Goal: Task Accomplishment & Management: Manage account settings

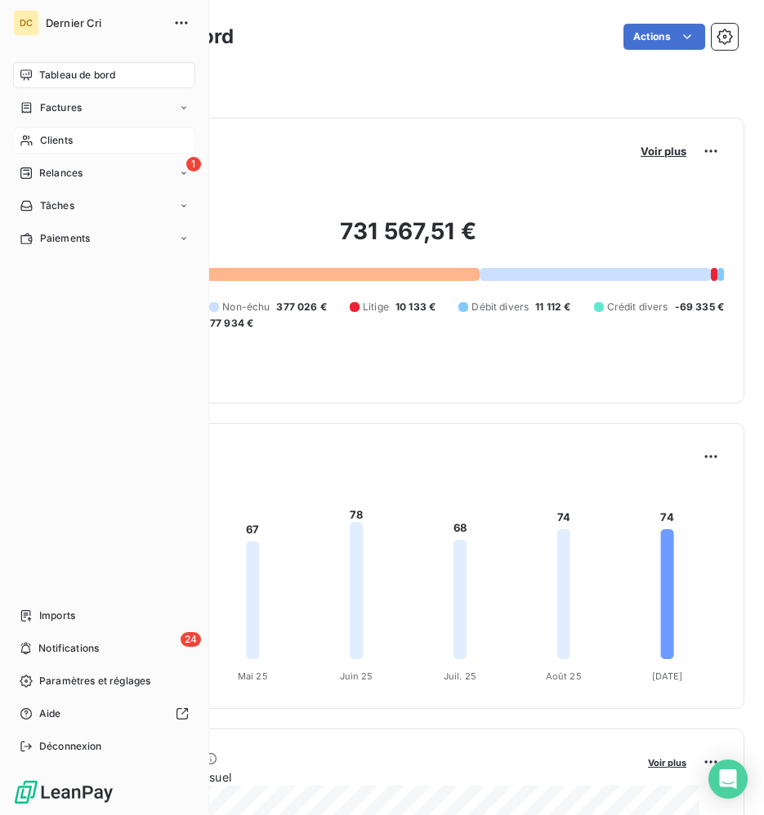
click at [41, 142] on span "Clients" at bounding box center [56, 140] width 33 height 15
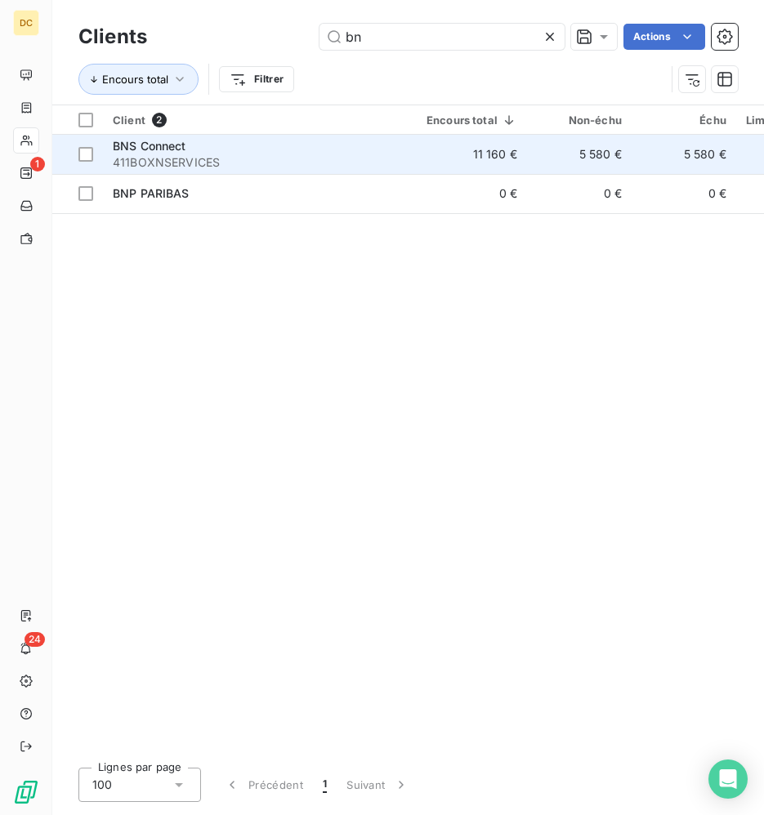
type input "bn"
click at [281, 153] on div "BNS Connect" at bounding box center [260, 146] width 294 height 16
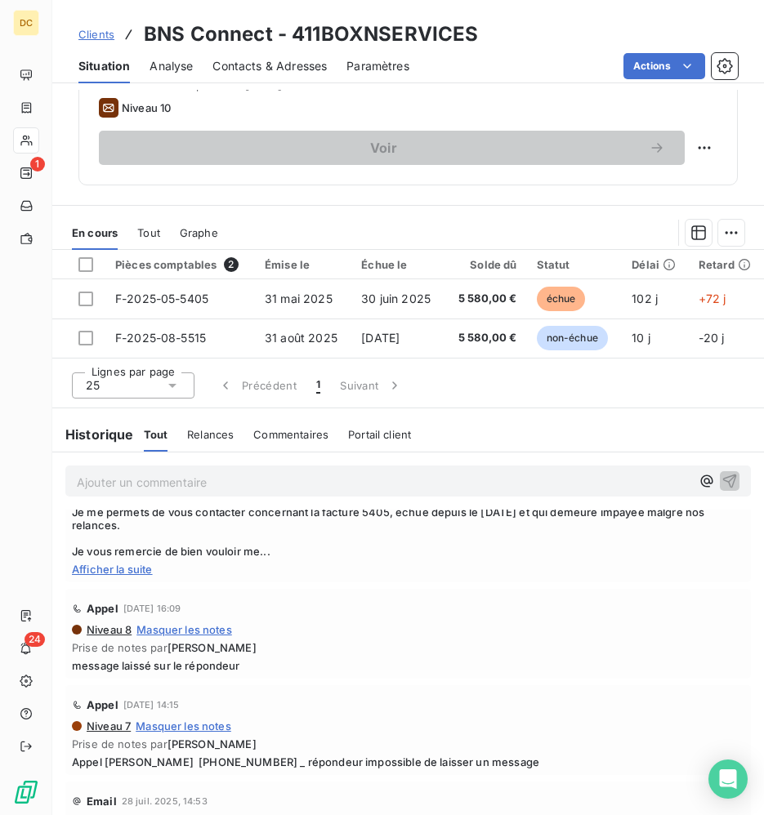
scroll to position [127, 0]
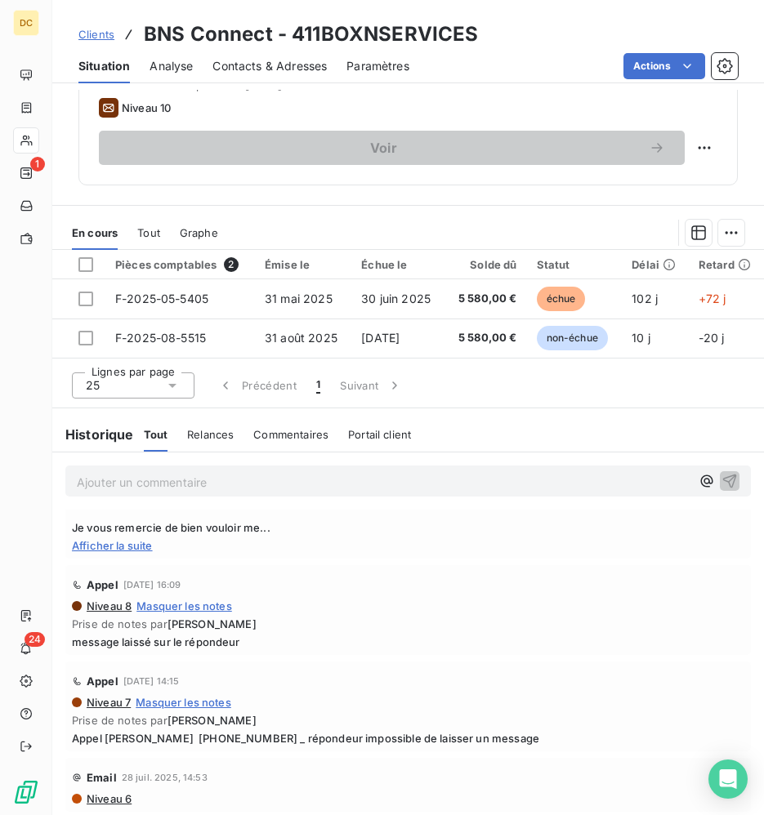
click at [391, 489] on p "Ajouter un commentaire ﻿" at bounding box center [384, 482] width 614 height 20
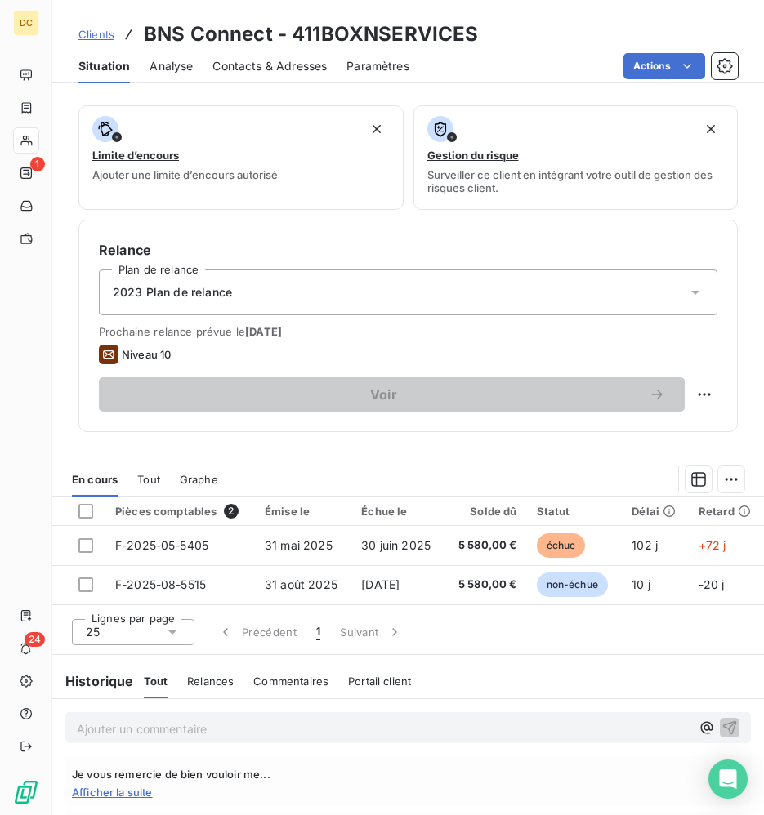
scroll to position [501, 0]
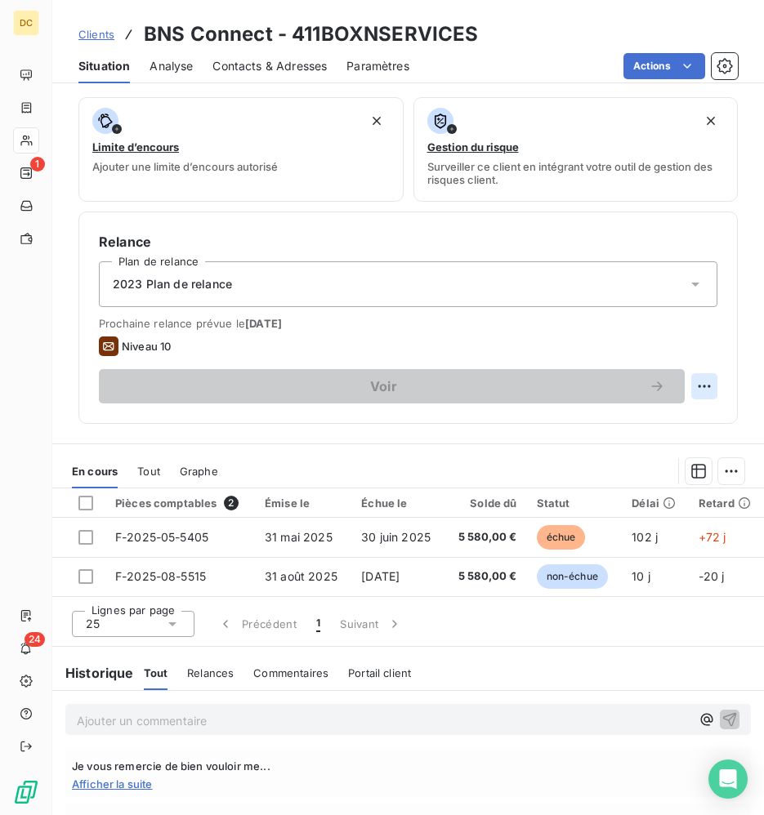
click at [705, 388] on html "DC 1 24 Clients BNS Connect - 411BOXNSERVICES Situation Analyse Contacts & Adre…" at bounding box center [382, 407] width 764 height 815
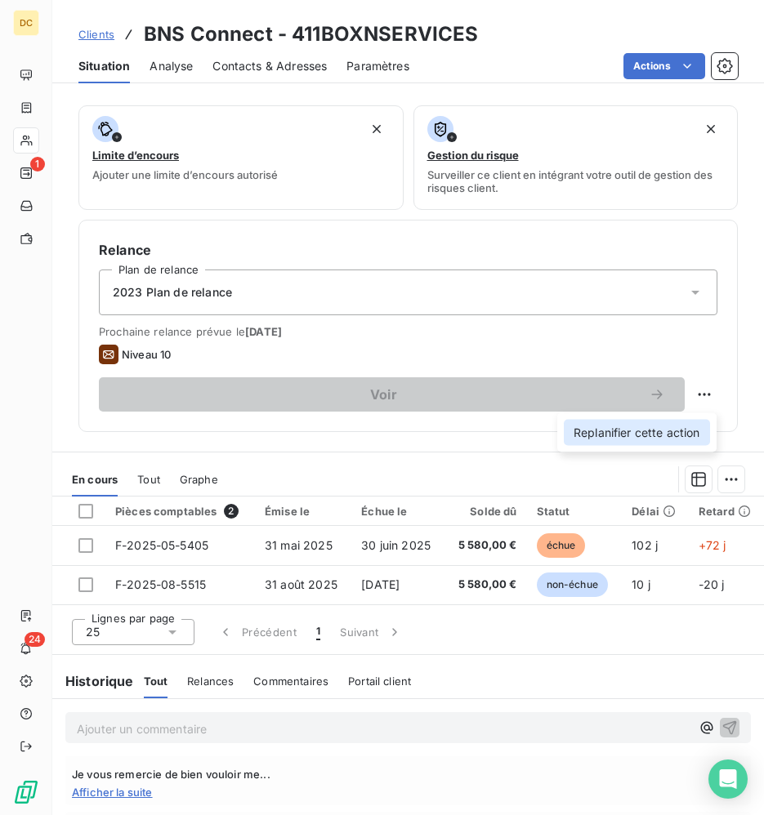
click at [682, 434] on div "Replanifier cette action" at bounding box center [637, 433] width 146 height 26
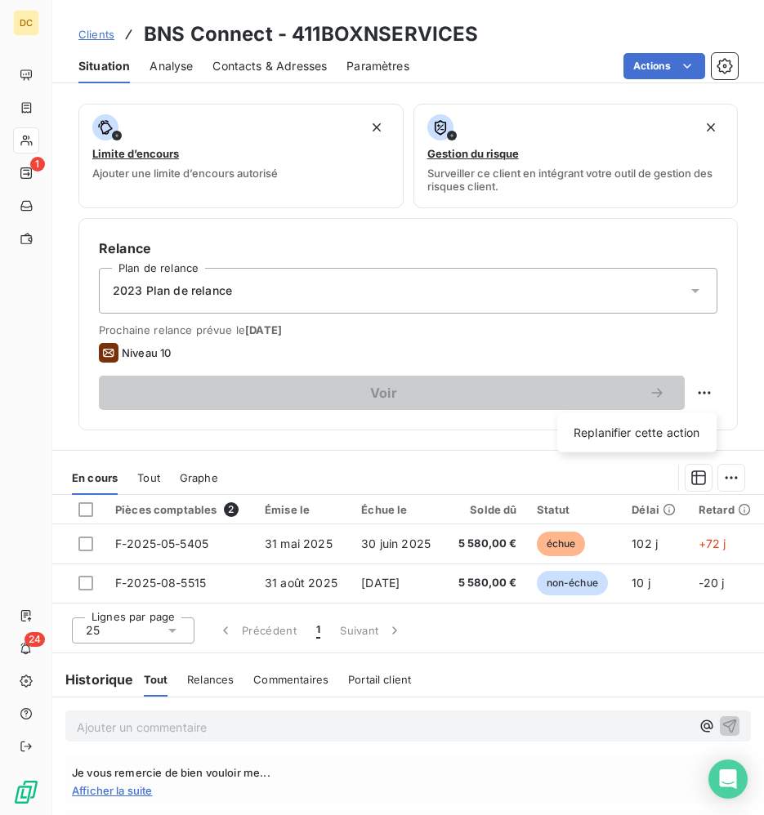
select select "8"
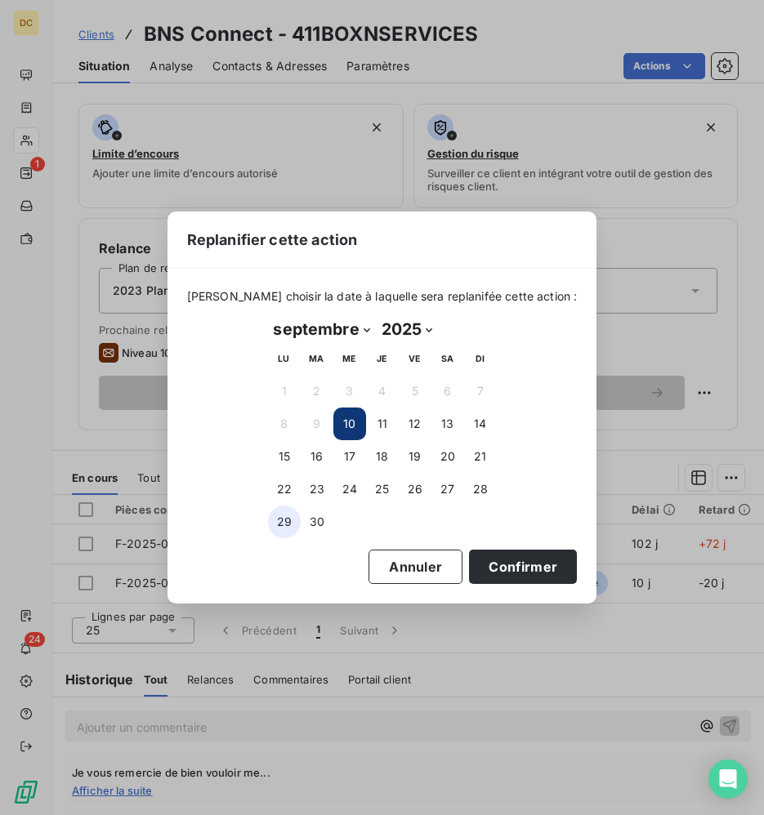
click at [285, 525] on button "29" at bounding box center [284, 522] width 33 height 33
click at [484, 574] on button "Confirmer" at bounding box center [523, 567] width 108 height 34
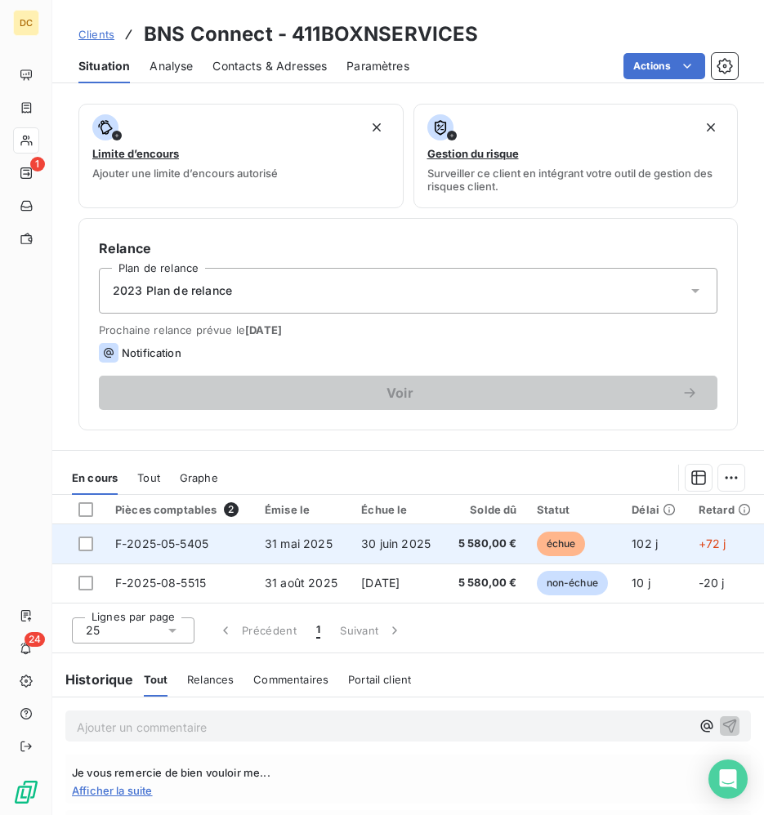
scroll to position [494, 0]
